Goal: Find contact information: Find contact information

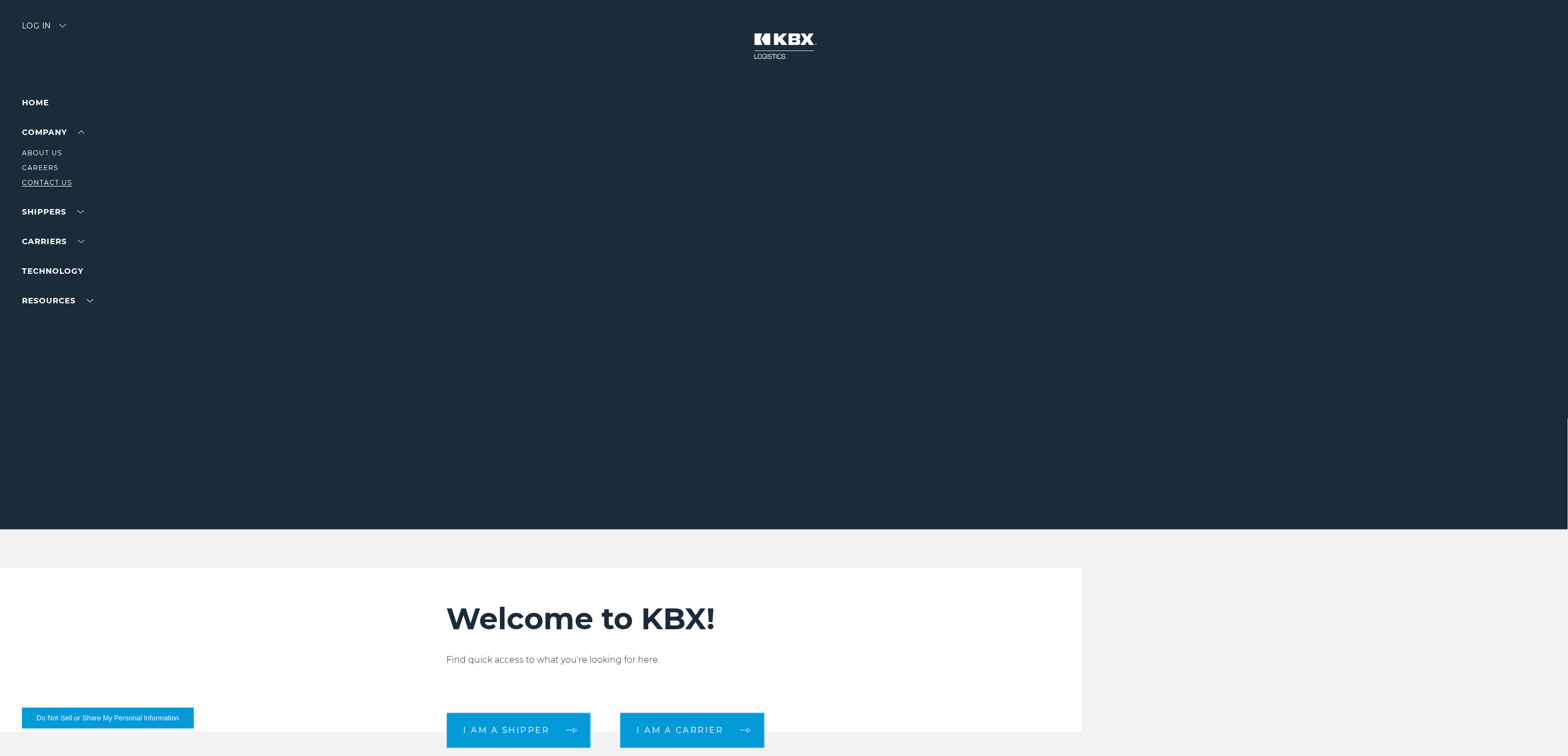
click at [43, 180] on link "Contact Us" at bounding box center [47, 182] width 50 height 8
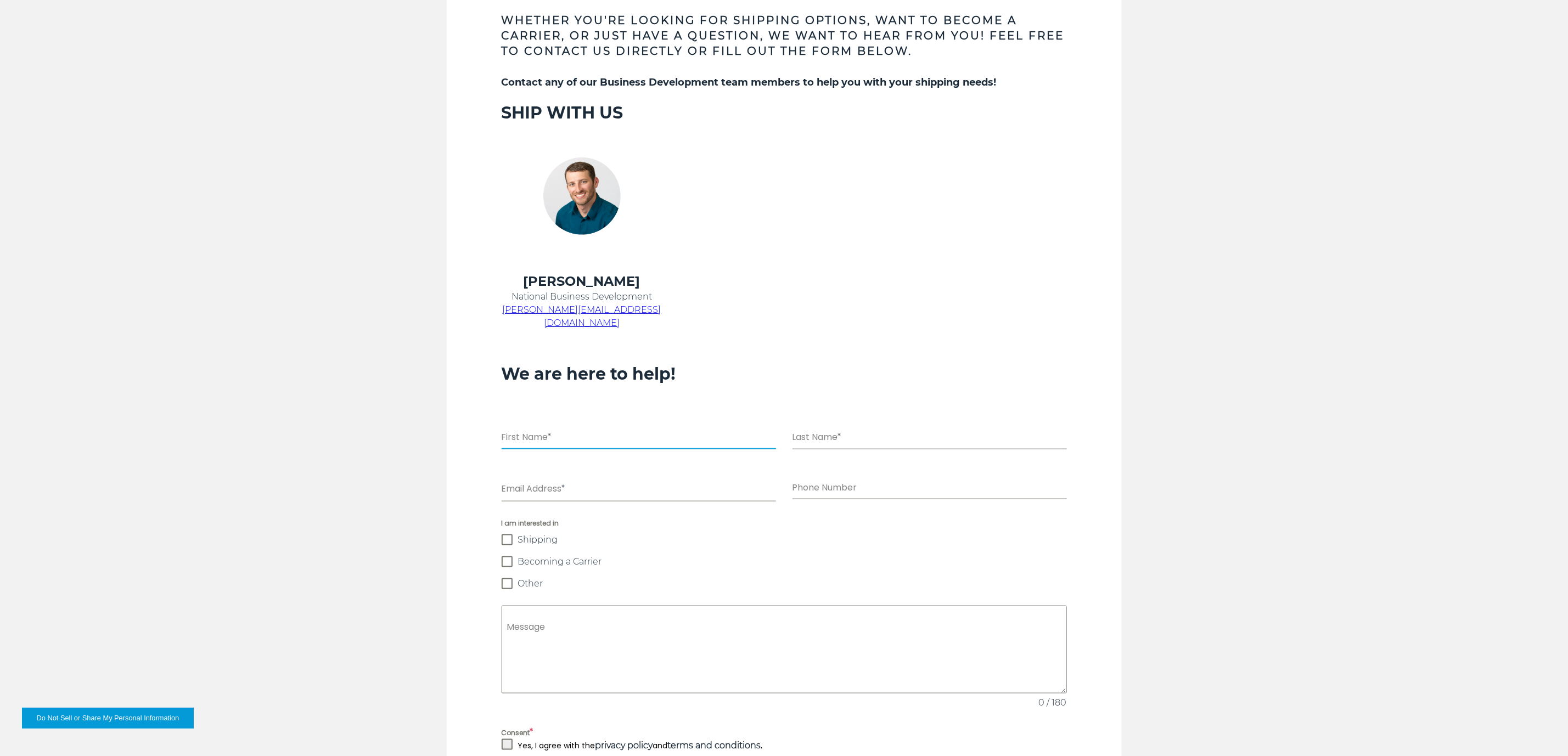
scroll to position [655, 0]
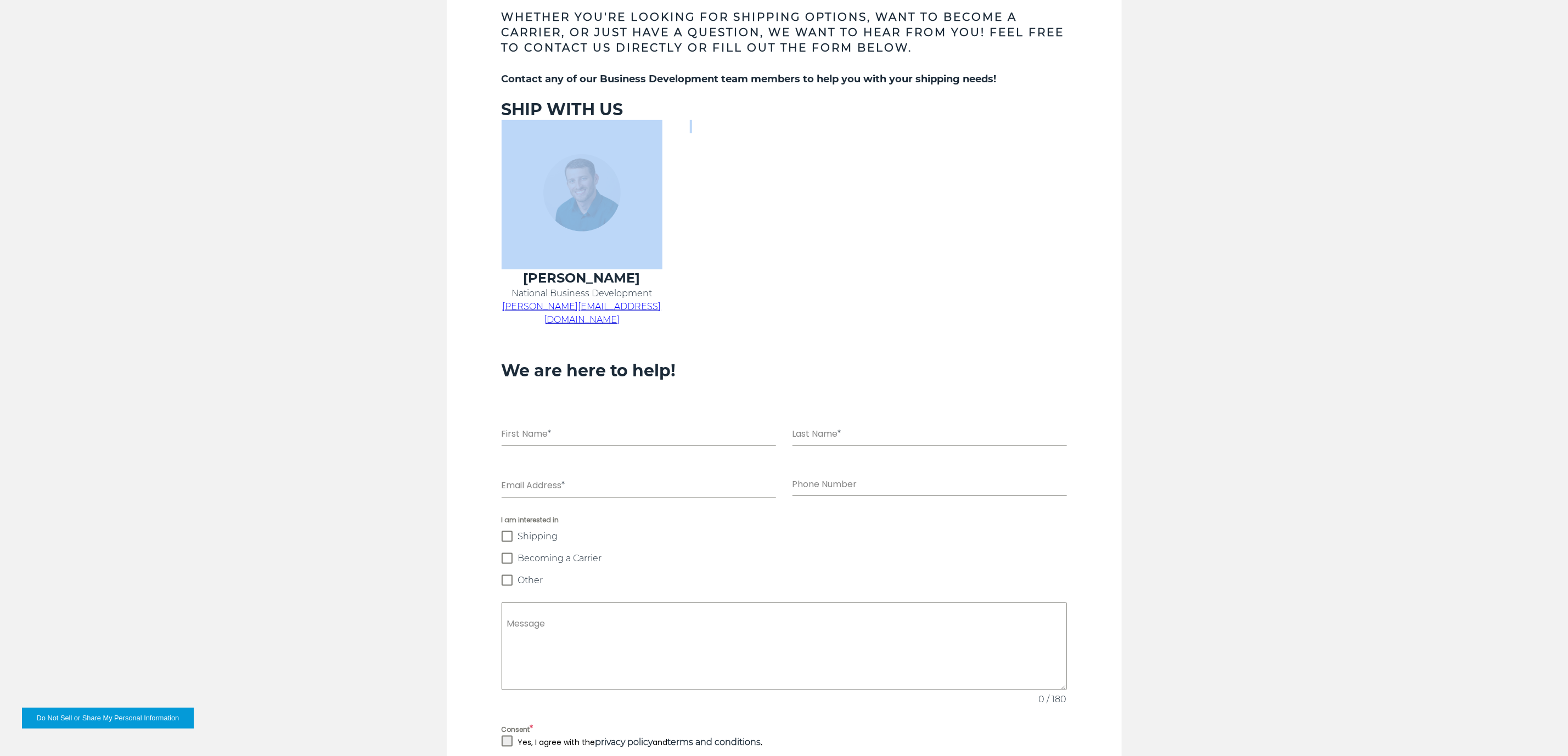
drag, startPoint x: 529, startPoint y: 143, endPoint x: 751, endPoint y: 267, distance: 254.3
click at [751, 267] on tr at bounding box center [771, 195] width 566 height 149
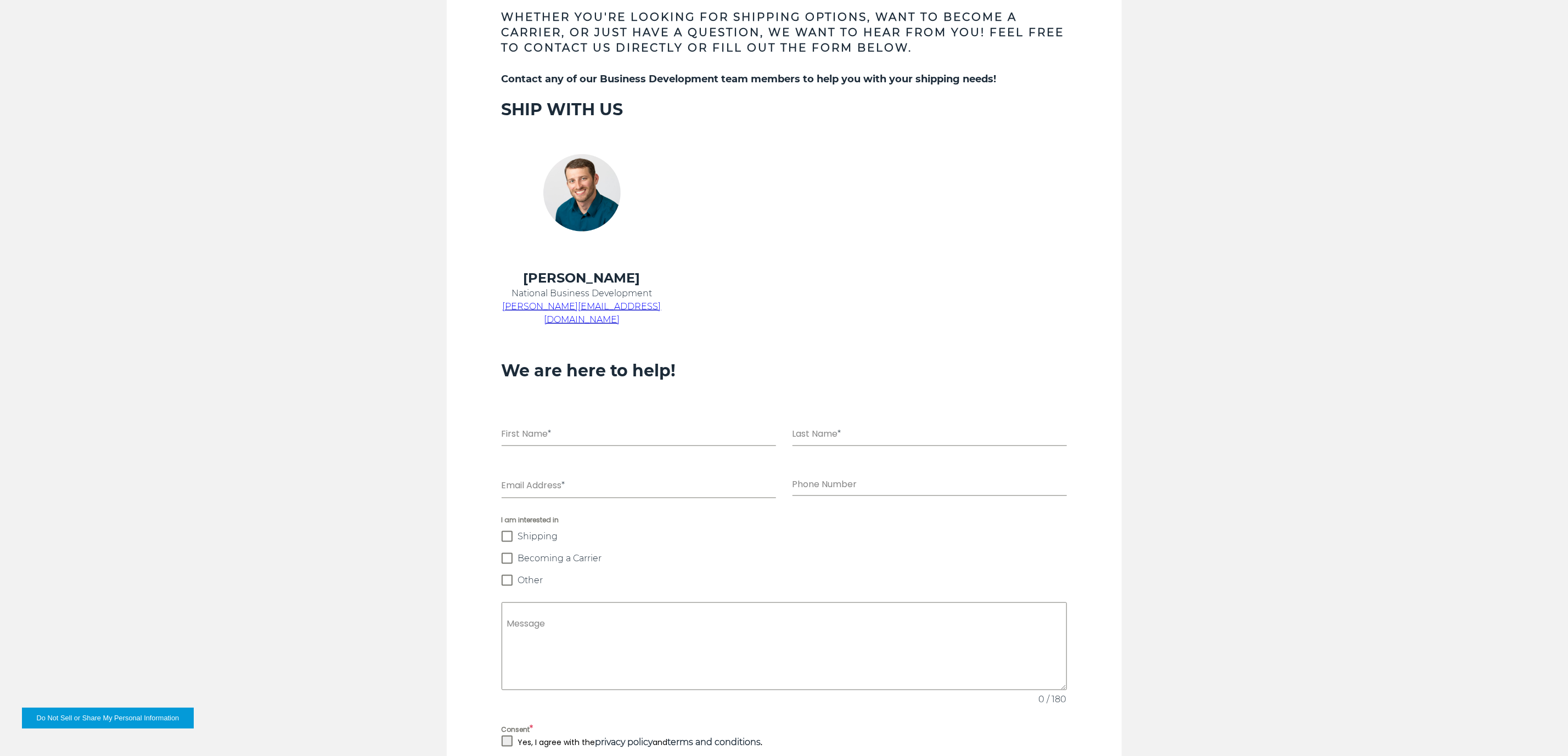
click at [1186, 244] on div "Connect with us Whether you're looking for shipping options, want to become a c…" at bounding box center [784, 378] width 1568 height 952
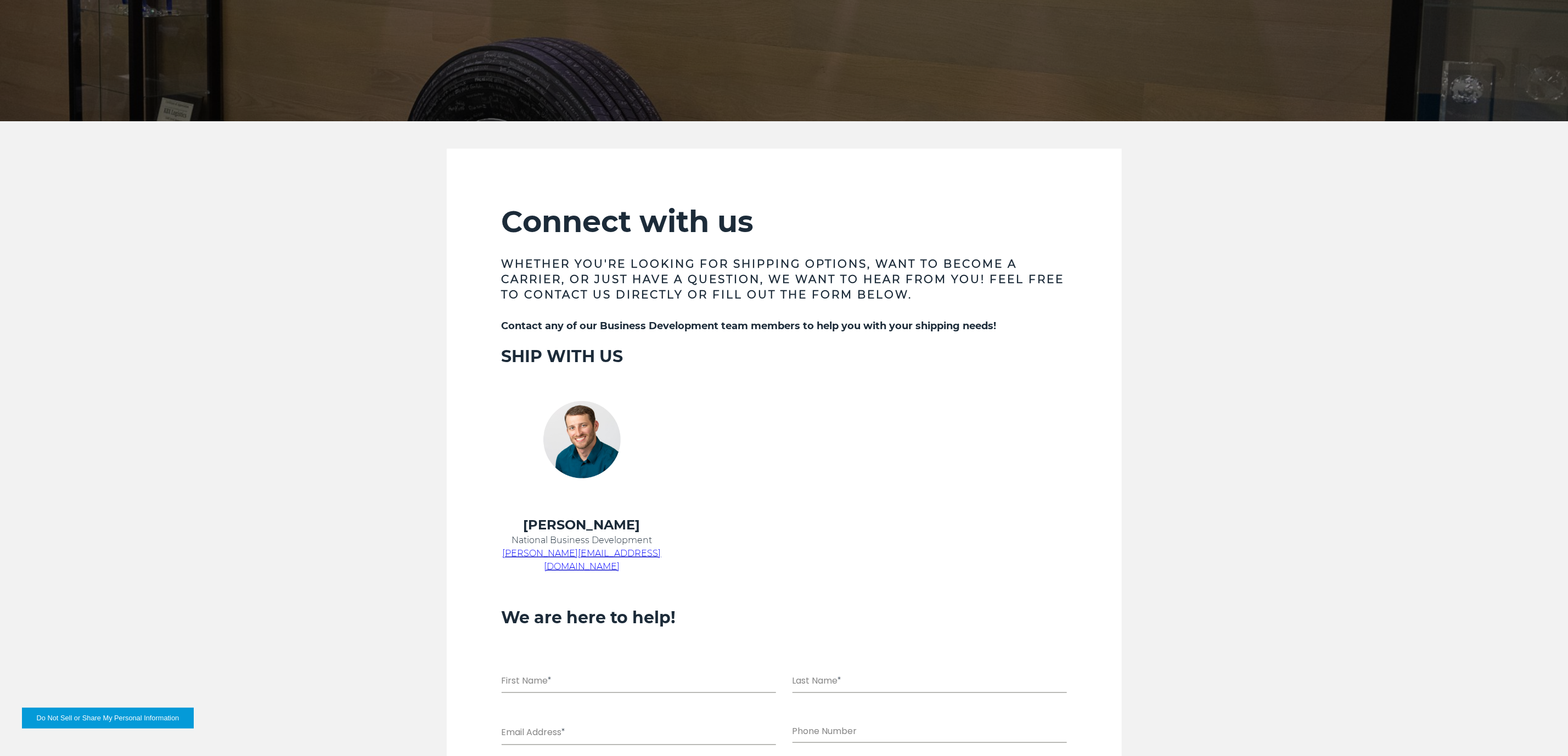
scroll to position [0, 0]
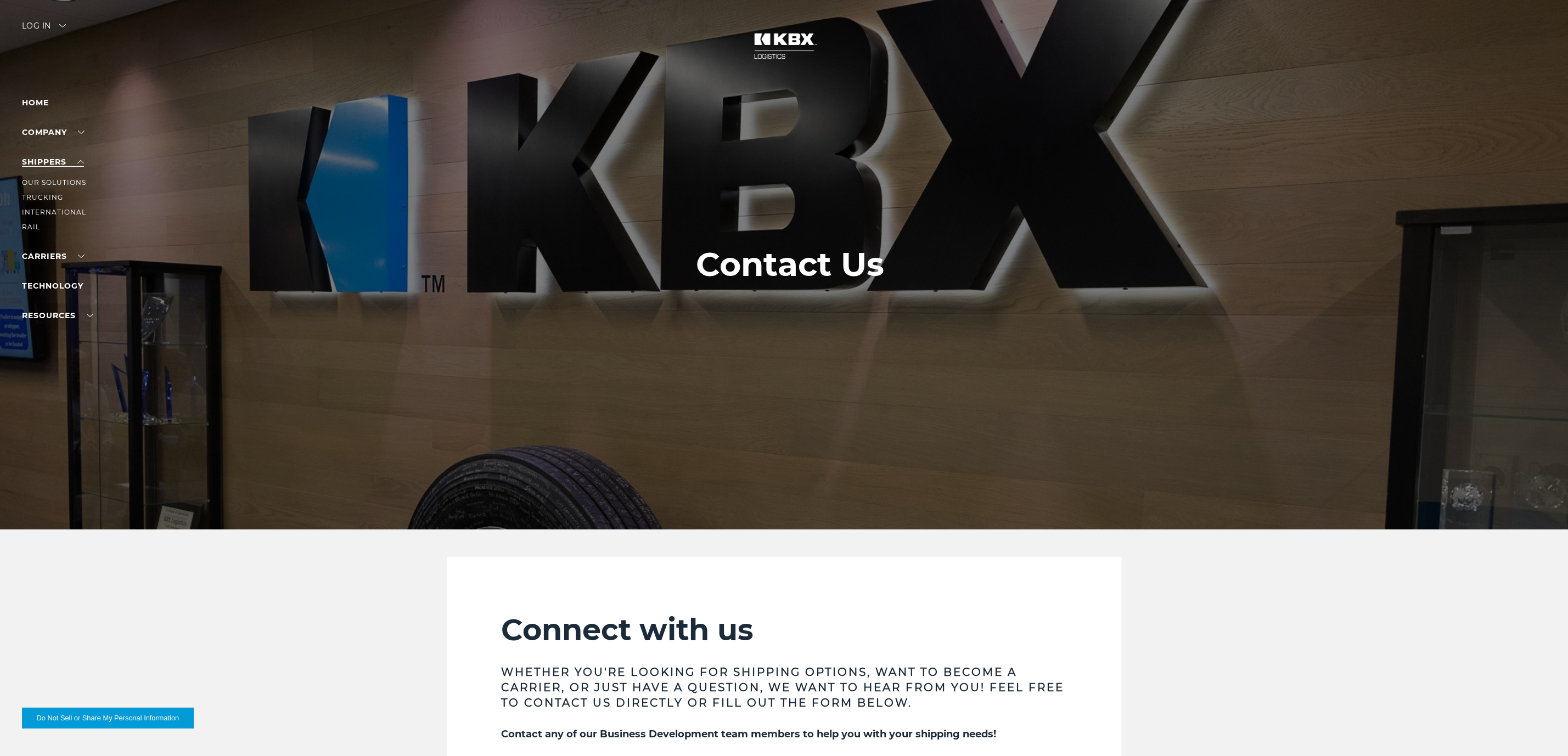
click at [61, 163] on link "SHIPPERS" at bounding box center [53, 162] width 62 height 10
click at [53, 182] on link "Our Solutions" at bounding box center [54, 182] width 64 height 8
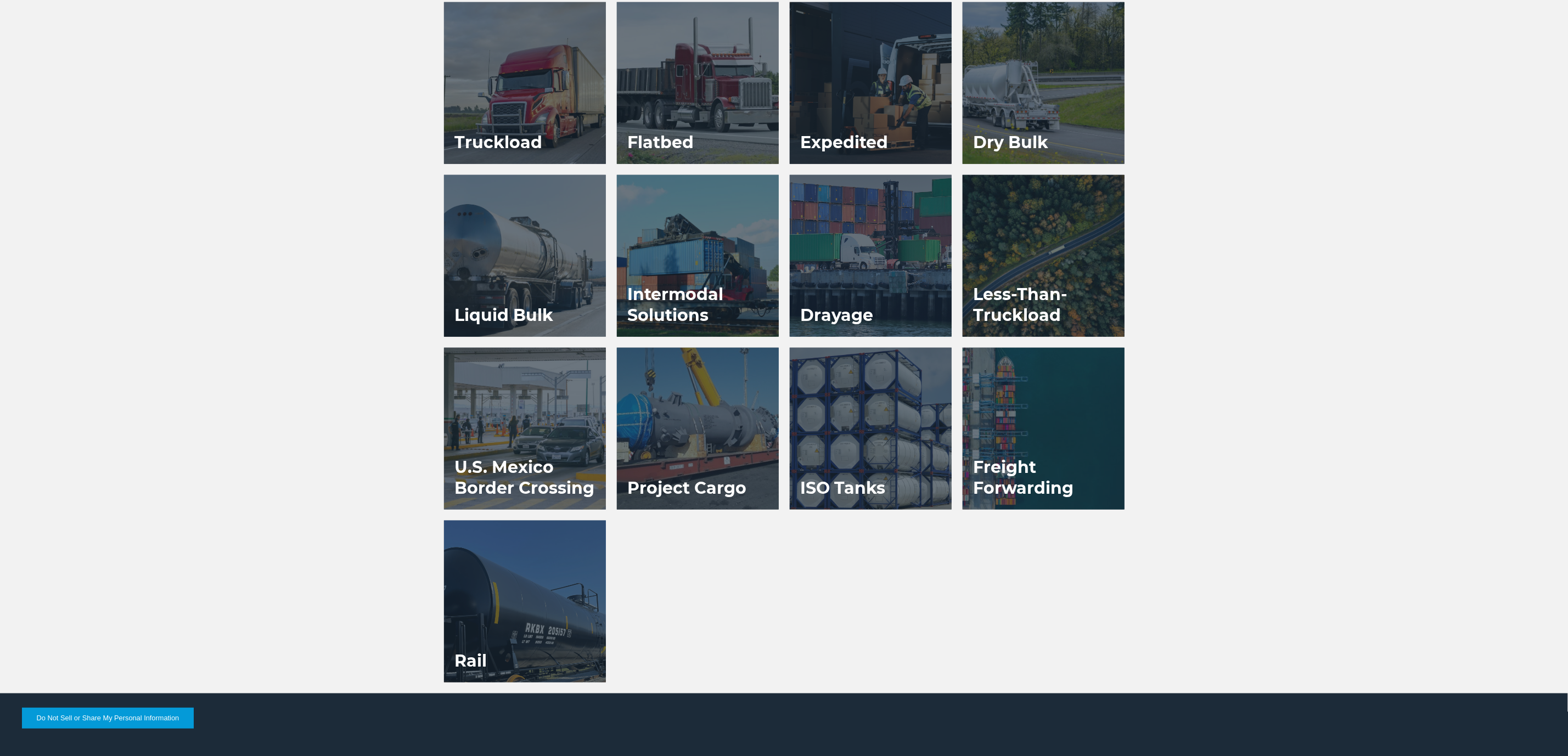
scroll to position [823, 0]
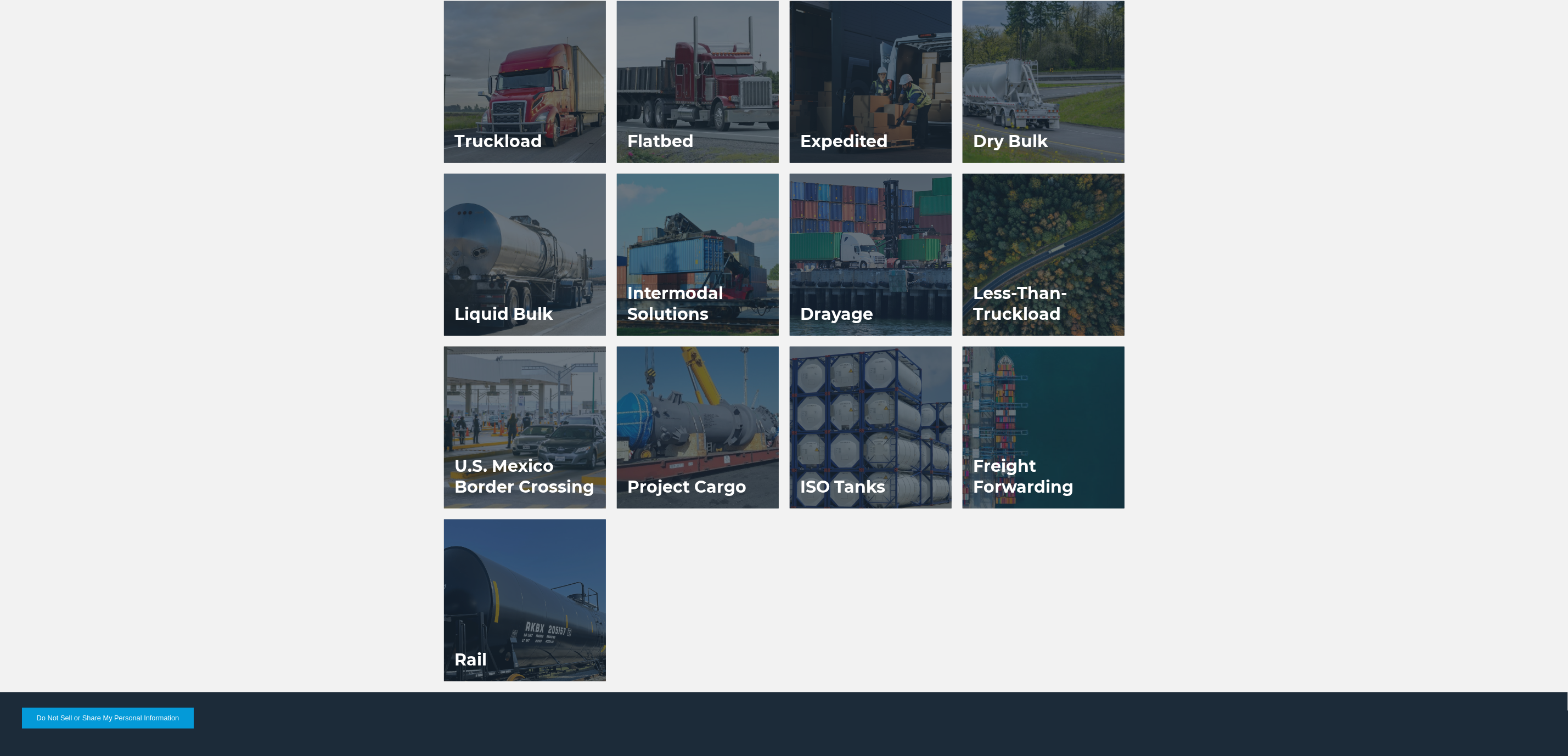
click at [514, 394] on div at bounding box center [525, 427] width 162 height 162
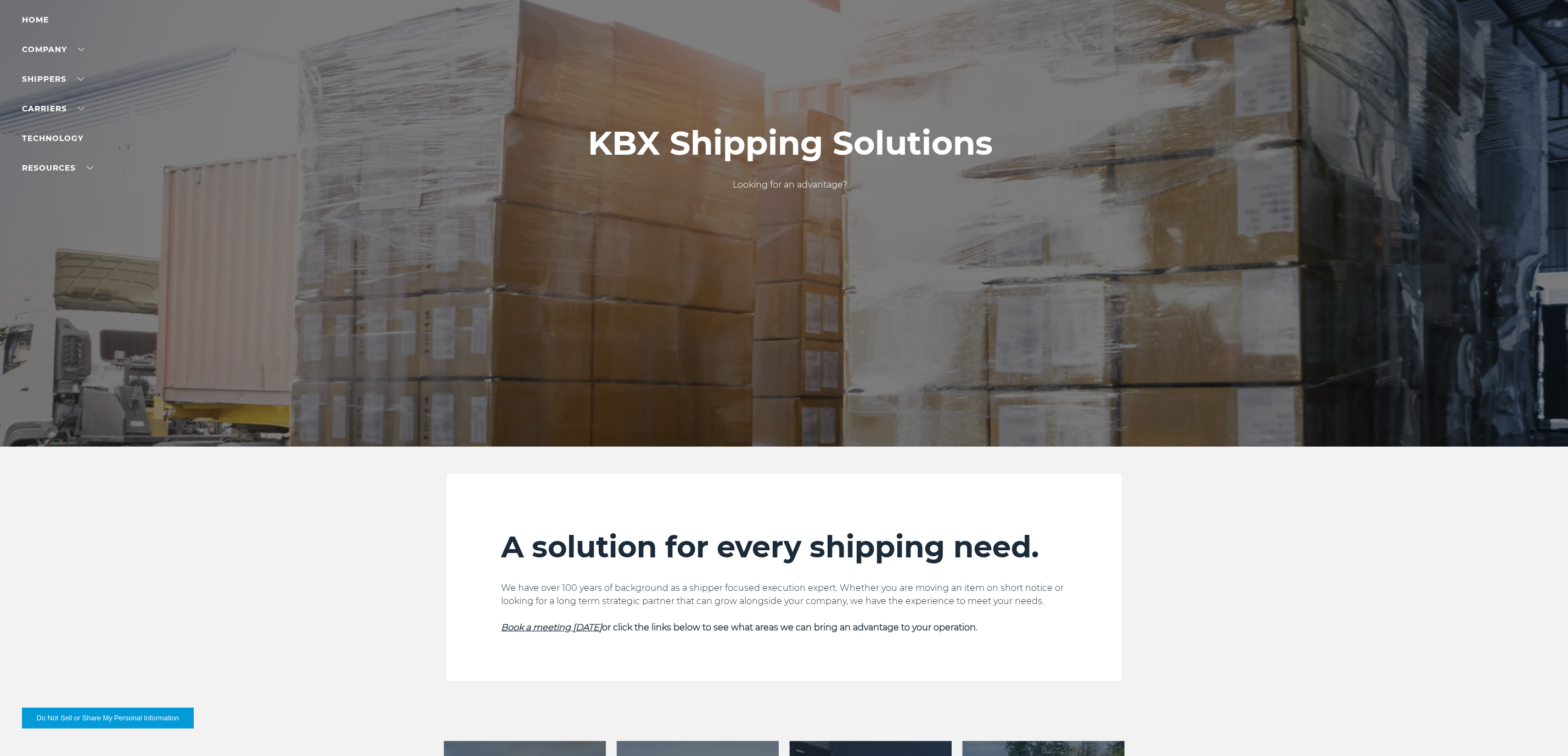
scroll to position [82, 0]
click at [42, 99] on link "Contact Us" at bounding box center [47, 100] width 50 height 8
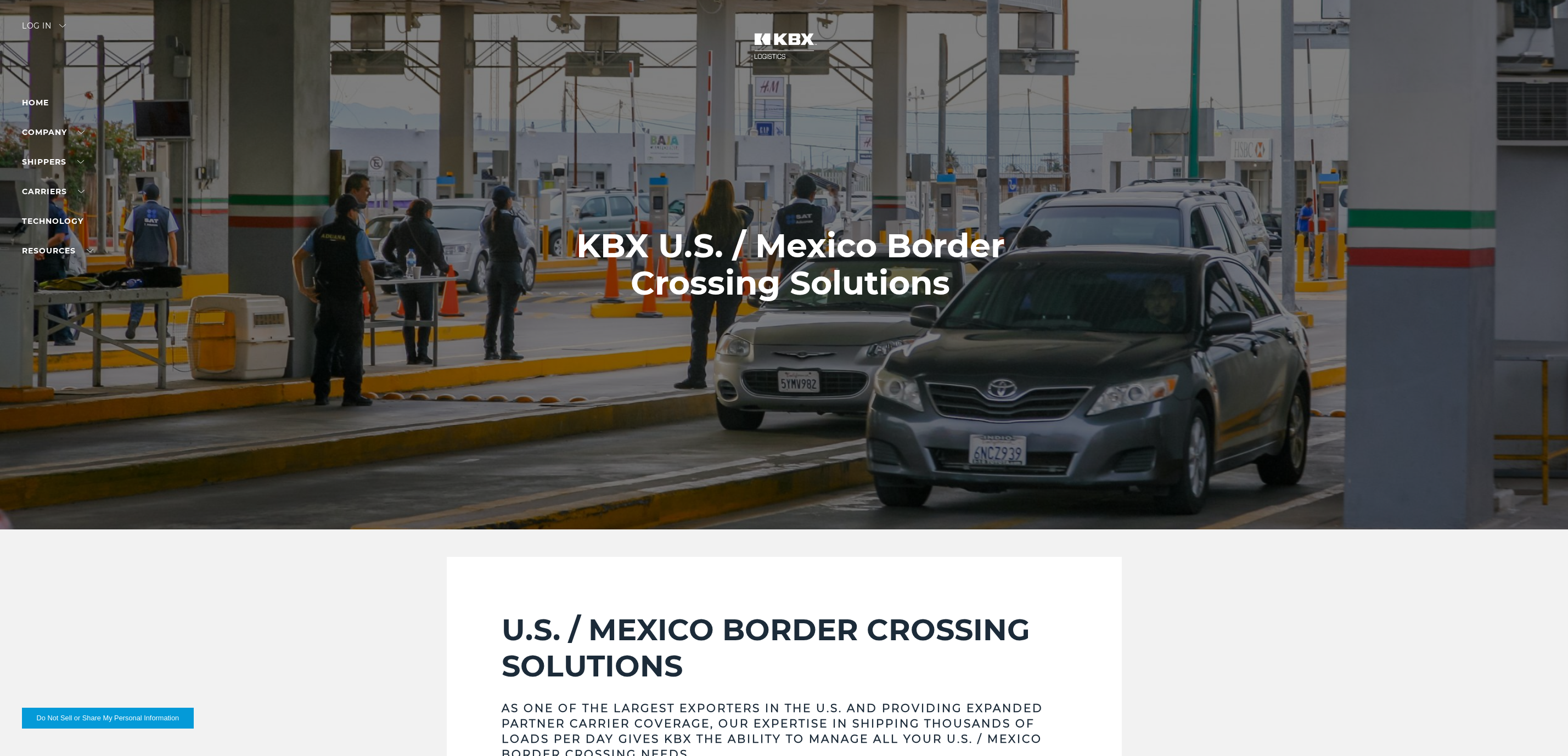
scroll to position [494, 0]
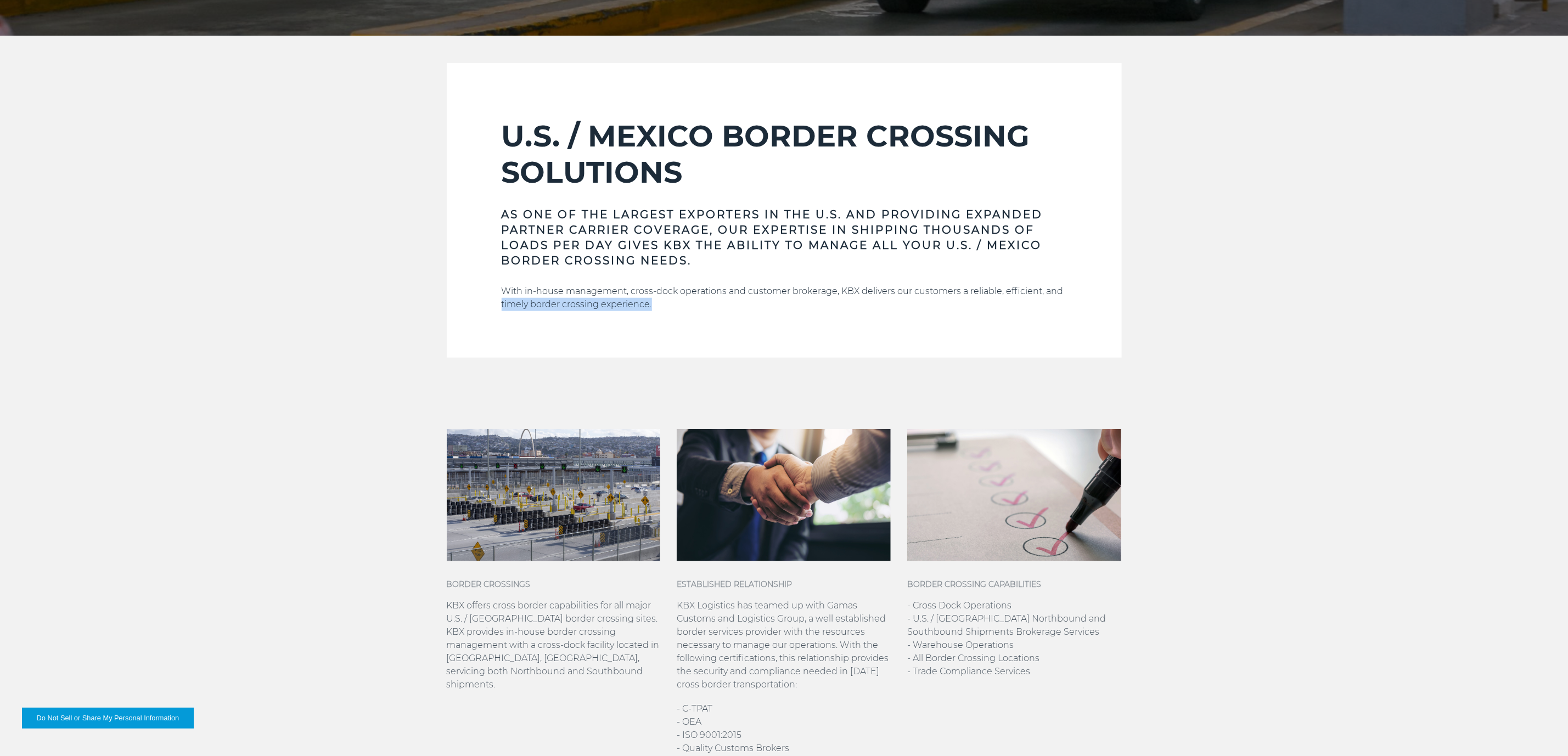
drag, startPoint x: 0, startPoint y: 0, endPoint x: 681, endPoint y: 311, distance: 748.7
click at [681, 311] on section "U.S. / MEXICO BORDER CROSSING SOLUTIONS AS ONE OF THE LARGEST EXPORTERS IN THE …" at bounding box center [784, 211] width 675 height 295
click at [681, 311] on div "U.S. / MEXICO BORDER CROSSING SOLUTIONS AS ONE OF THE LARGEST EXPORTERS IN THE …" at bounding box center [784, 238] width 566 height 240
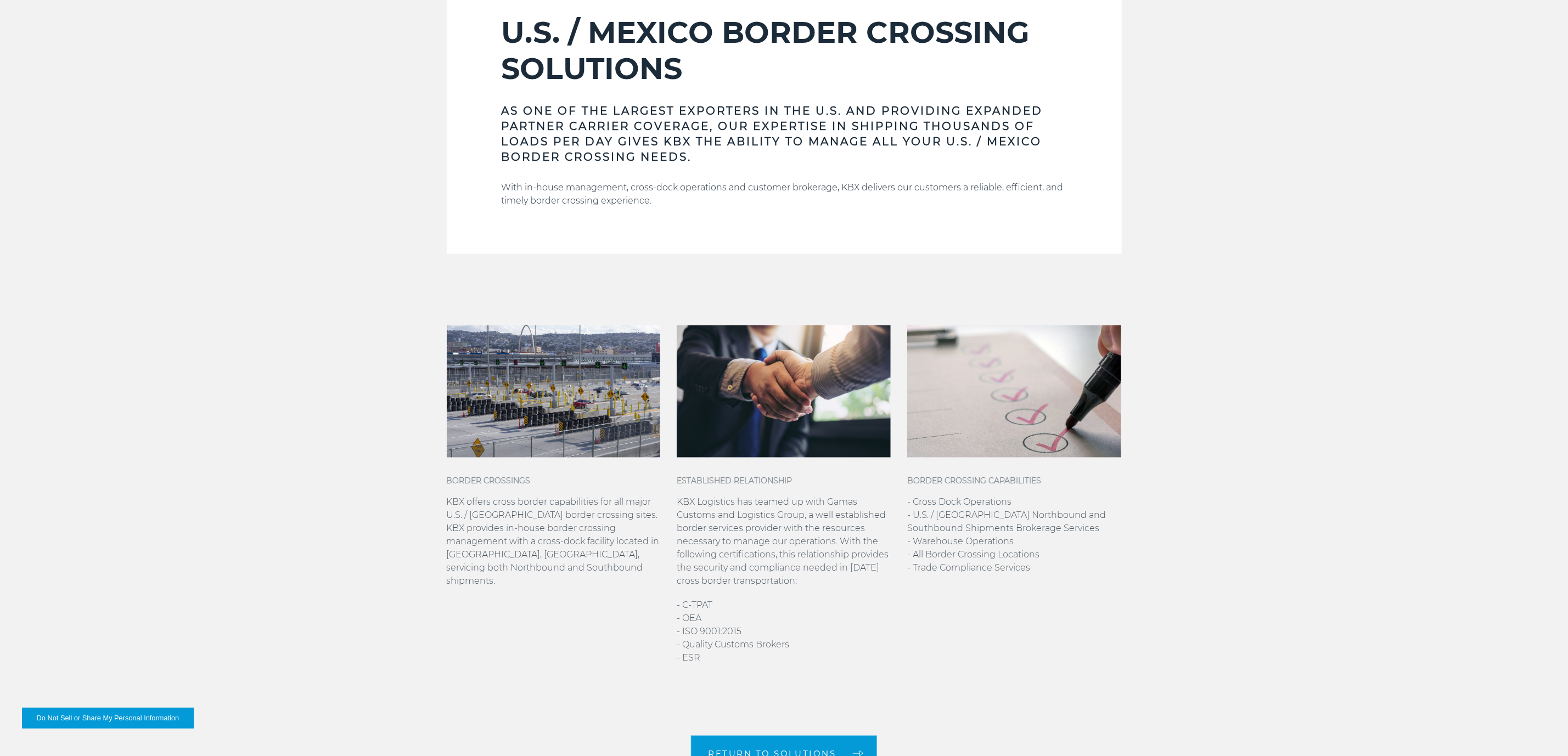
scroll to position [658, 0]
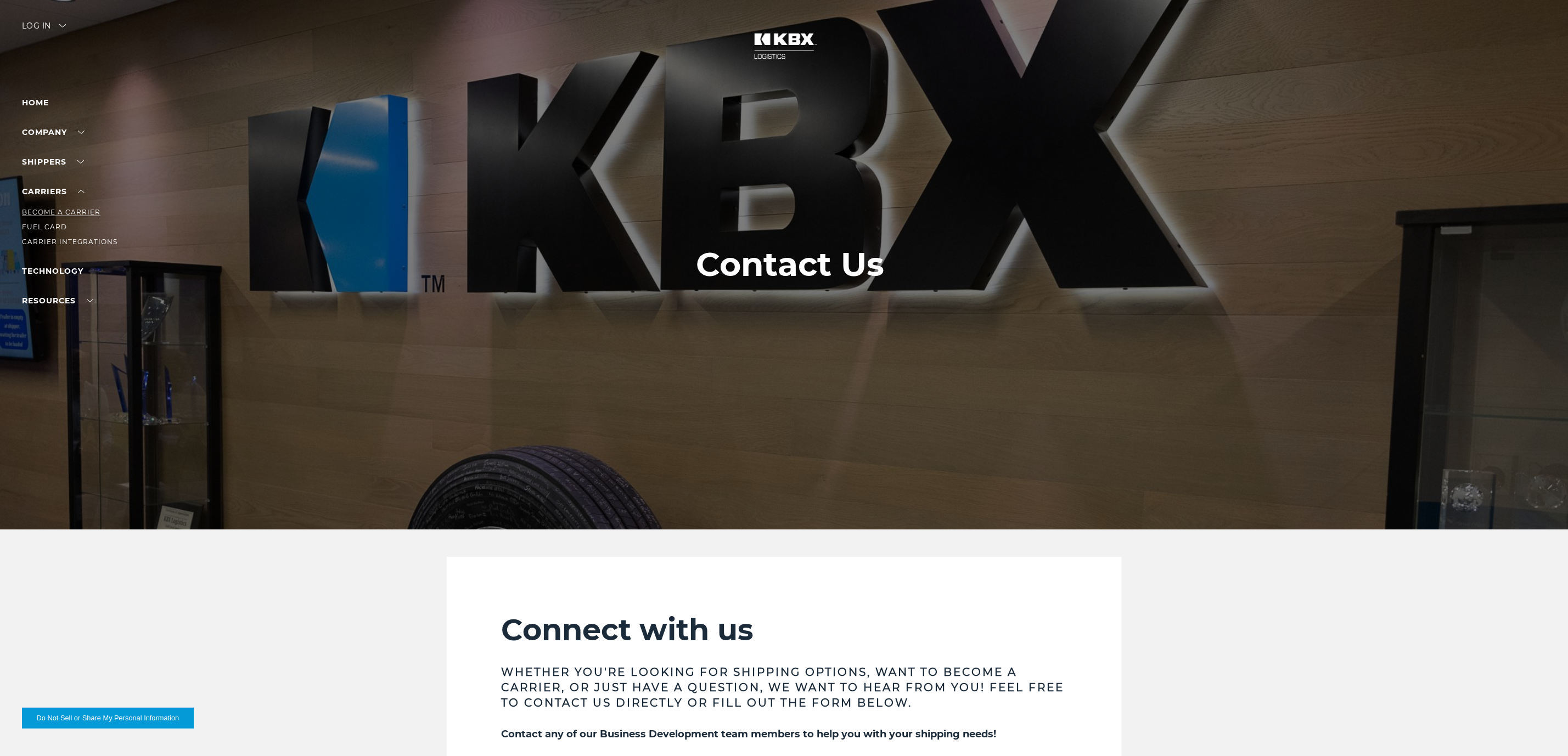
click at [67, 209] on link "Become a Carrier" at bounding box center [61, 212] width 79 height 8
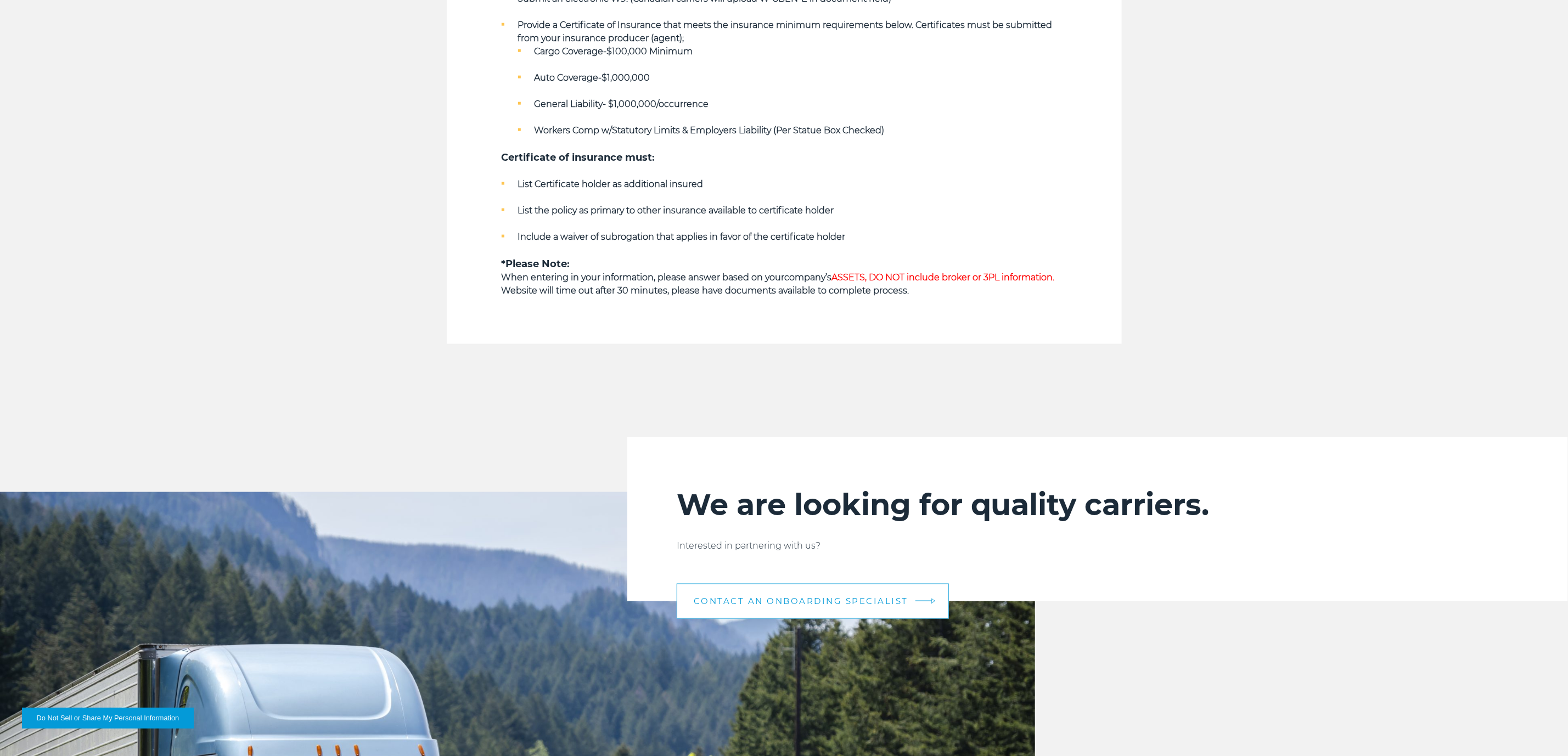
scroll to position [988, 0]
